Goal: Task Accomplishment & Management: Manage account settings

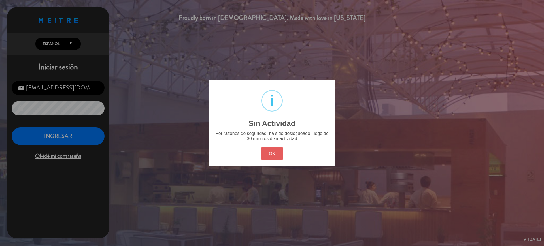
click at [267, 151] on button "OK" at bounding box center [271, 154] width 23 height 12
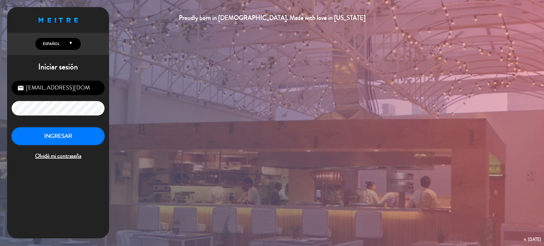
click at [89, 138] on button "INGRESAR" at bounding box center [58, 136] width 93 height 18
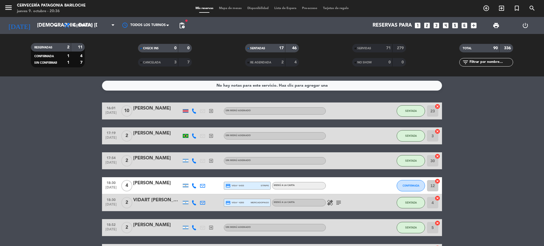
click at [234, 9] on span "Mapa de mesas" at bounding box center [230, 8] width 28 height 3
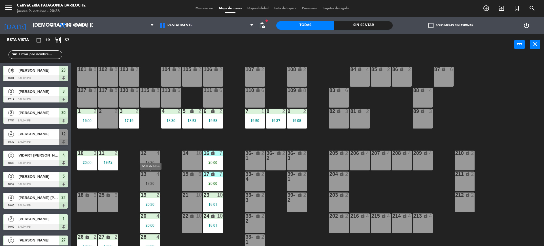
click at [147, 182] on div "18:30" at bounding box center [150, 183] width 20 height 4
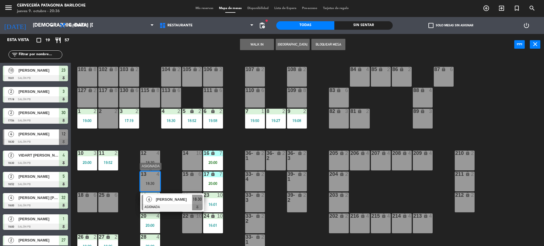
click at [160, 198] on span "[PERSON_NAME]" at bounding box center [174, 200] width 36 height 6
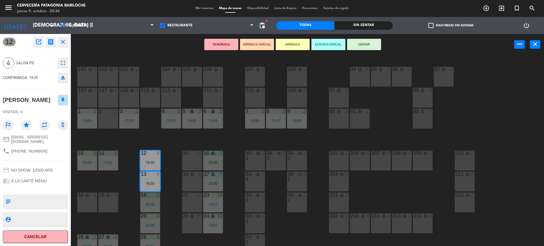
click at [37, 239] on button "Cancelar" at bounding box center [35, 236] width 65 height 13
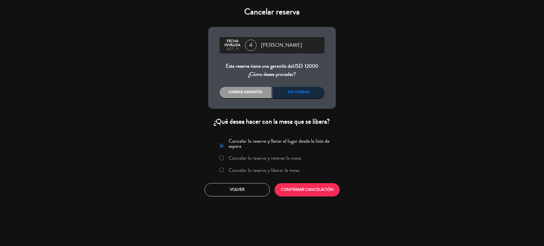
click at [224, 168] on label "Cancelar la reserva y liberar la mesa" at bounding box center [259, 170] width 86 height 10
click at [317, 193] on button "CONFIRMAR CANCELACIÓN" at bounding box center [306, 189] width 65 height 13
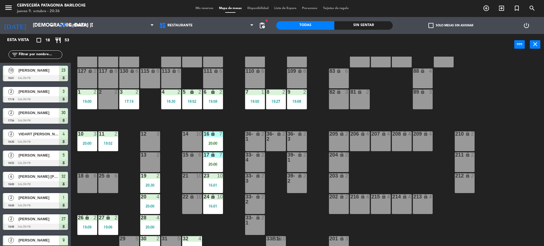
scroll to position [28, 0]
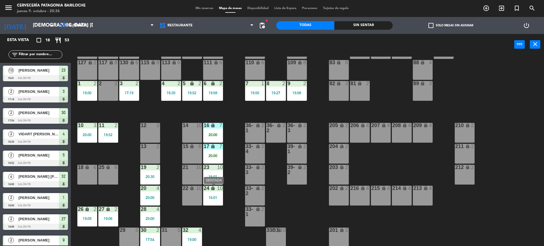
click at [219, 195] on div "16:01" at bounding box center [213, 197] width 20 height 4
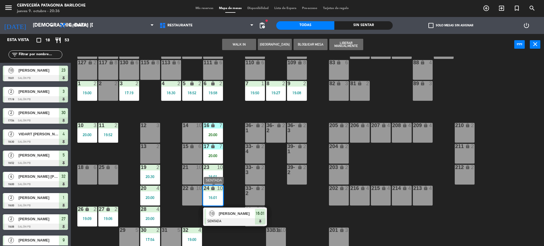
click at [227, 213] on span "[PERSON_NAME]" at bounding box center [237, 214] width 36 height 6
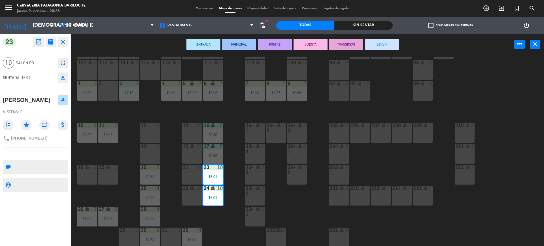
click at [384, 50] on button "SERVIR" at bounding box center [382, 44] width 34 height 11
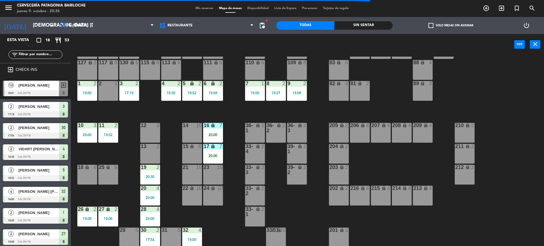
click at [191, 236] on div "32 4 19:00" at bounding box center [192, 238] width 20 height 20
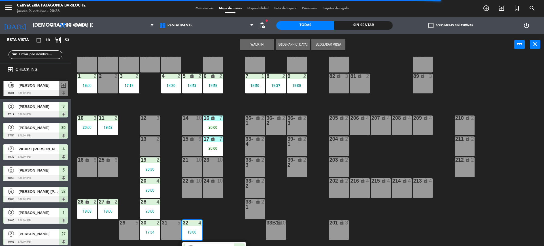
scroll to position [48, 0]
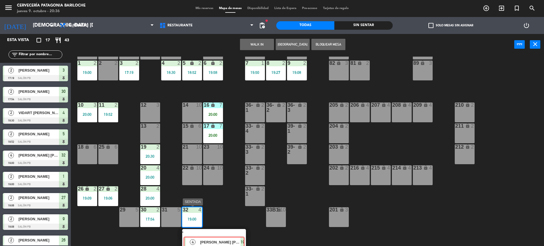
click at [240, 237] on div "4 [PERSON_NAME] [PERSON_NAME] SENTADA 19:00" at bounding box center [214, 239] width 72 height 20
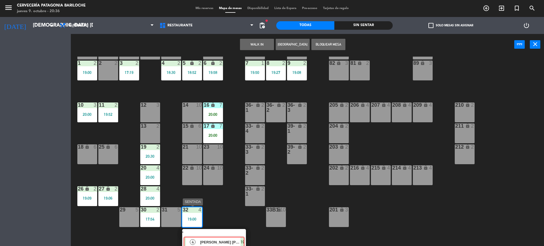
scroll to position [28, 0]
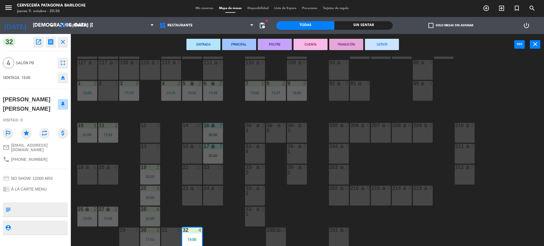
click at [386, 47] on button "SERVIR" at bounding box center [382, 44] width 34 height 11
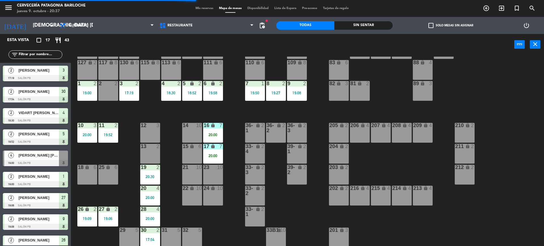
click at [149, 233] on div "30 2 17:54" at bounding box center [150, 238] width 20 height 20
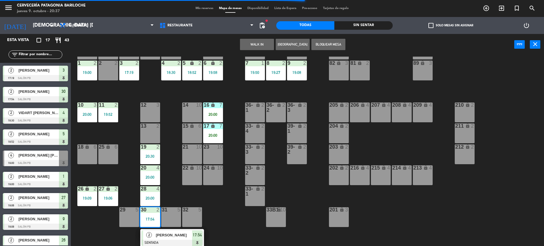
click at [198, 234] on span "17:54" at bounding box center [197, 235] width 9 height 7
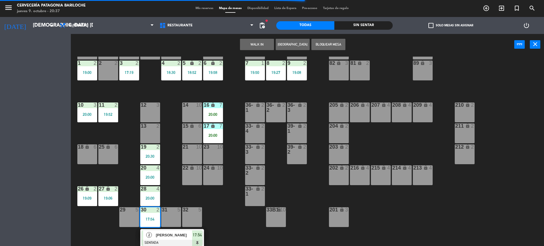
scroll to position [28, 0]
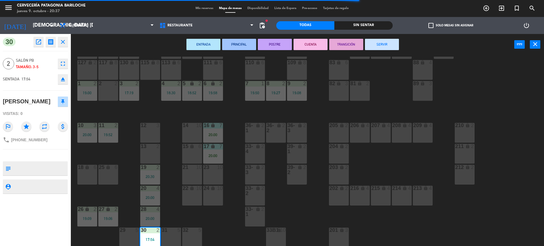
click at [387, 42] on button "SERVIR" at bounding box center [382, 44] width 34 height 11
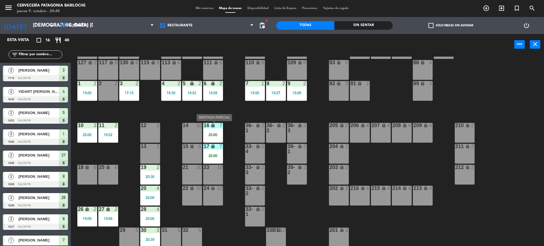
click at [219, 132] on div "16 lock 7 20:00" at bounding box center [213, 133] width 20 height 20
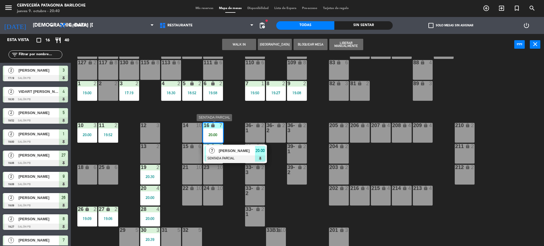
click at [260, 151] on span "20:00" at bounding box center [259, 150] width 9 height 7
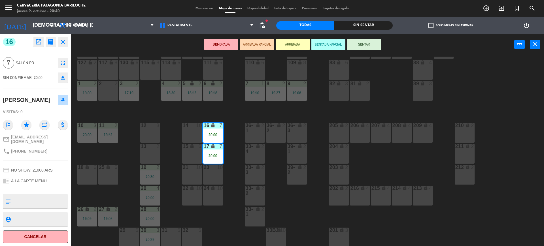
click at [364, 45] on button "SENTAR" at bounding box center [364, 44] width 34 height 11
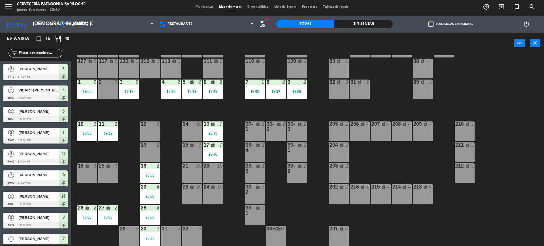
scroll to position [58, 0]
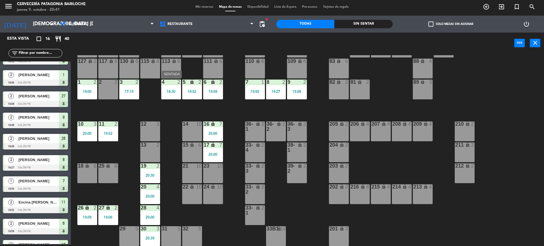
click at [173, 93] on div "18:30" at bounding box center [171, 91] width 20 height 4
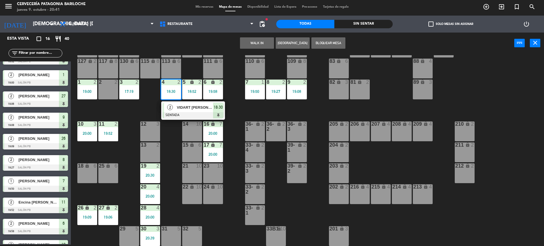
click at [231, 94] on div "101 lock 8 102 lock 8 104 lock 2 105 lock 2 106 lock 2 103 lock 2 107 lock 2 10…" at bounding box center [309, 150] width 467 height 191
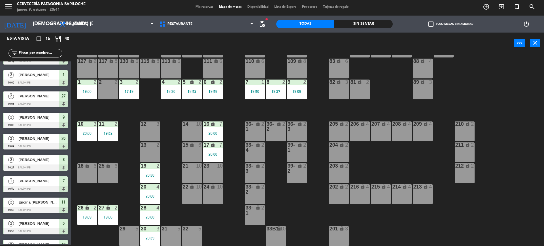
click at [194, 96] on div "5 lock 2 18:52" at bounding box center [192, 90] width 20 height 20
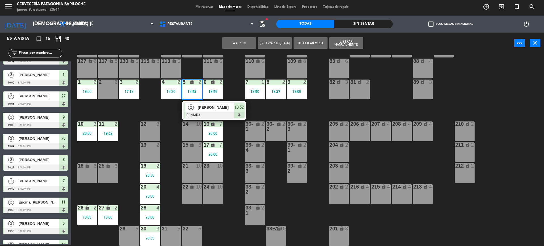
click at [205, 113] on div at bounding box center [213, 115] width 61 height 6
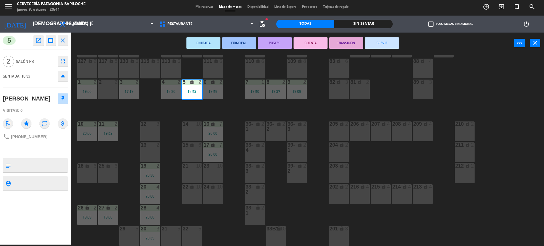
click at [376, 43] on button "SERVIR" at bounding box center [382, 42] width 34 height 11
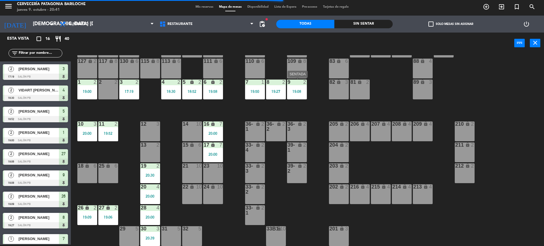
click at [297, 90] on div "19:08" at bounding box center [297, 91] width 20 height 4
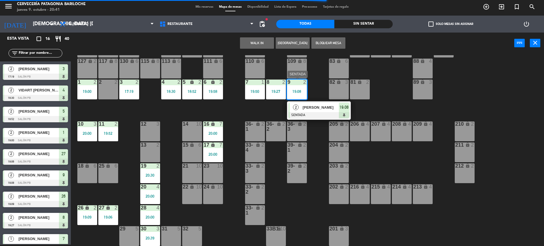
drag, startPoint x: 316, startPoint y: 109, endPoint x: 336, endPoint y: 103, distance: 20.8
click at [317, 108] on div "2 [PERSON_NAME] SENTADA 19:08" at bounding box center [319, 110] width 72 height 18
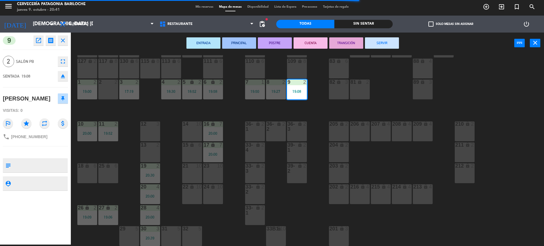
click at [386, 41] on button "SERVIR" at bounding box center [382, 42] width 34 height 11
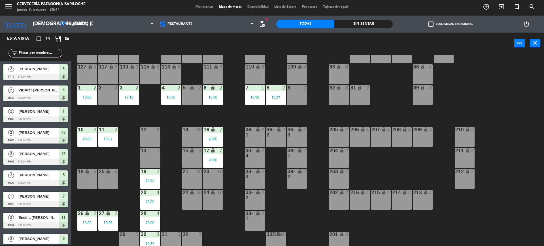
scroll to position [28, 0]
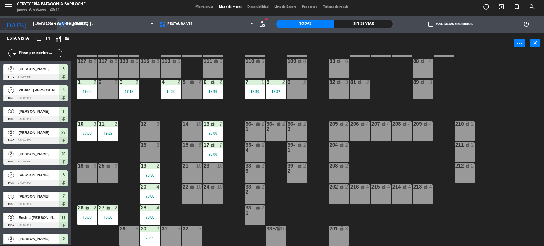
click at [30, 25] on input "[DEMOGRAPHIC_DATA] [DATE]" at bounding box center [63, 23] width 66 height 11
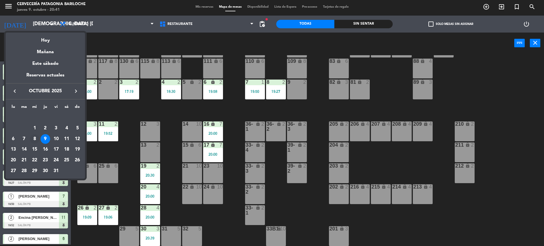
click at [35, 139] on div "8" at bounding box center [35, 139] width 10 height 10
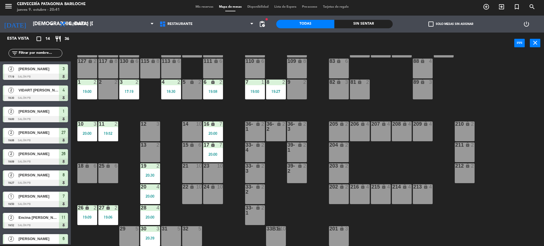
type input "mié. [DATE]"
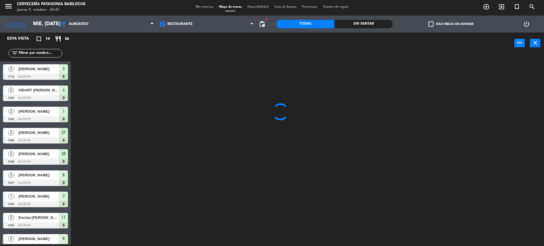
scroll to position [0, 0]
click at [32, 53] on input "text" at bounding box center [40, 53] width 44 height 6
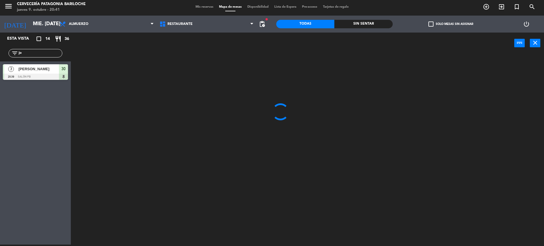
type input "jo"
click at [32, 121] on div "Esta vista crop_square 14 restaurant 36 filter_list jo 3 [PERSON_NAME] 20:39 SA…" at bounding box center [35, 139] width 71 height 212
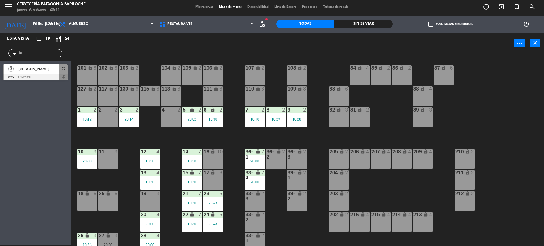
click at [35, 71] on span "[PERSON_NAME]" at bounding box center [38, 69] width 40 height 6
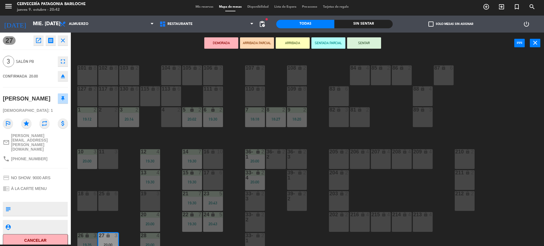
click at [464, 149] on div "lock" at bounding box center [464, 151] width 9 height 5
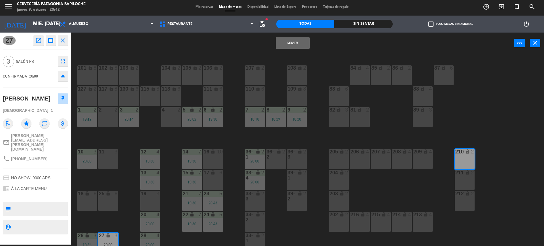
click at [470, 150] on div "2" at bounding box center [473, 151] width 9 height 5
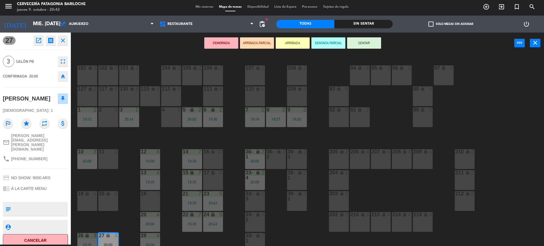
click at [485, 127] on div "101 lock 8 102 lock 8 104 lock 2 105 lock 2 106 lock 2 103 lock 2 107 lock 2 10…" at bounding box center [309, 150] width 467 height 191
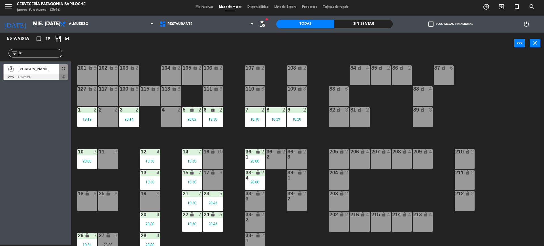
click at [130, 55] on div "101 lock 8 102 lock 8 104 lock 2 105 lock 2 106 lock 2 103 lock 2 107 lock 2 10…" at bounding box center [309, 150] width 467 height 191
click at [30, 20] on input "mié. [DATE]" at bounding box center [63, 23] width 66 height 11
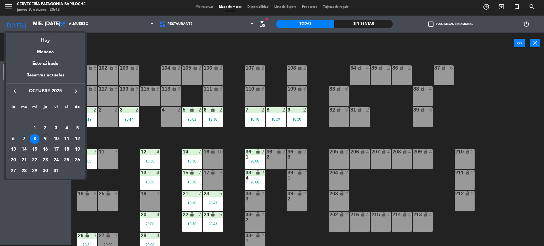
click at [44, 140] on div "9" at bounding box center [45, 139] width 10 height 10
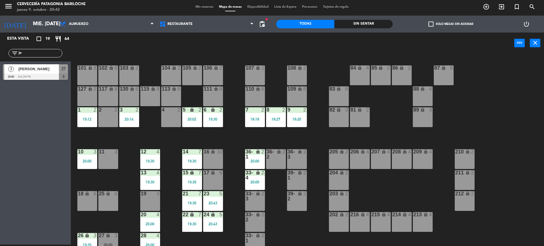
type input "[DEMOGRAPHIC_DATA] [DATE]"
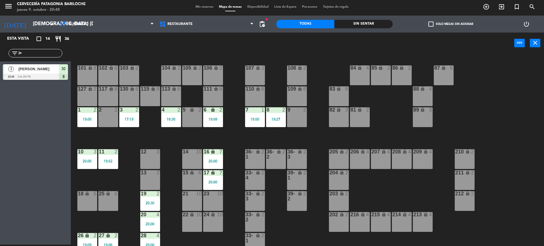
click at [112, 53] on div "power_input close" at bounding box center [292, 44] width 443 height 22
click at [48, 77] on div at bounding box center [35, 77] width 65 height 6
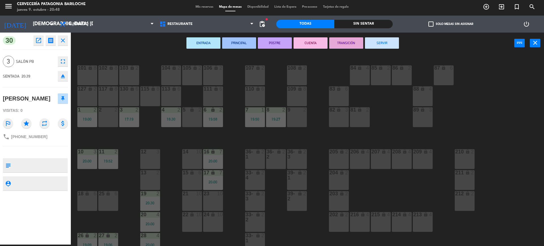
click at [172, 143] on div "101 lock 8 102 lock 8 104 lock 2 105 lock 2 106 lock 2 103 lock 2 107 lock 2 10…" at bounding box center [309, 150] width 467 height 191
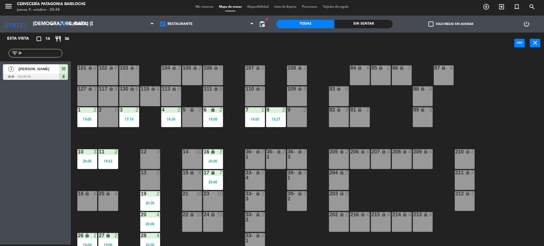
click at [506, 108] on div "101 lock 8 102 lock 8 104 lock 2 105 lock 2 106 lock 2 103 lock 2 107 lock 2 10…" at bounding box center [309, 150] width 467 height 191
click at [536, 41] on icon "close" at bounding box center [534, 42] width 7 height 7
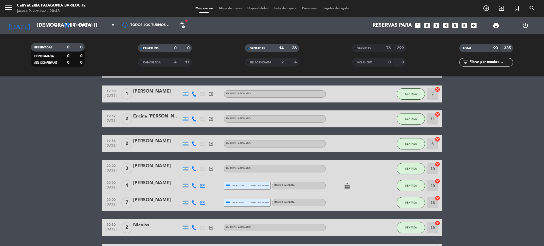
scroll to position [210, 0]
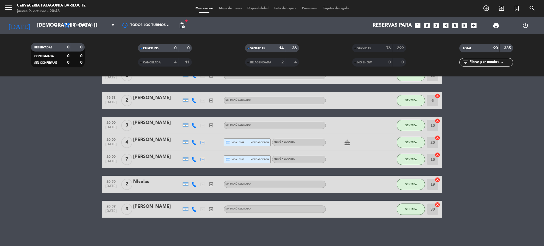
click at [503, 166] on bookings-row "17:19 [DATE] 2 [PERSON_NAME] exit_to_app Sin menú asignado SENTADA 3 cancel 18:…" at bounding box center [272, 55] width 544 height 325
